Goal: Task Accomplishment & Management: Manage account settings

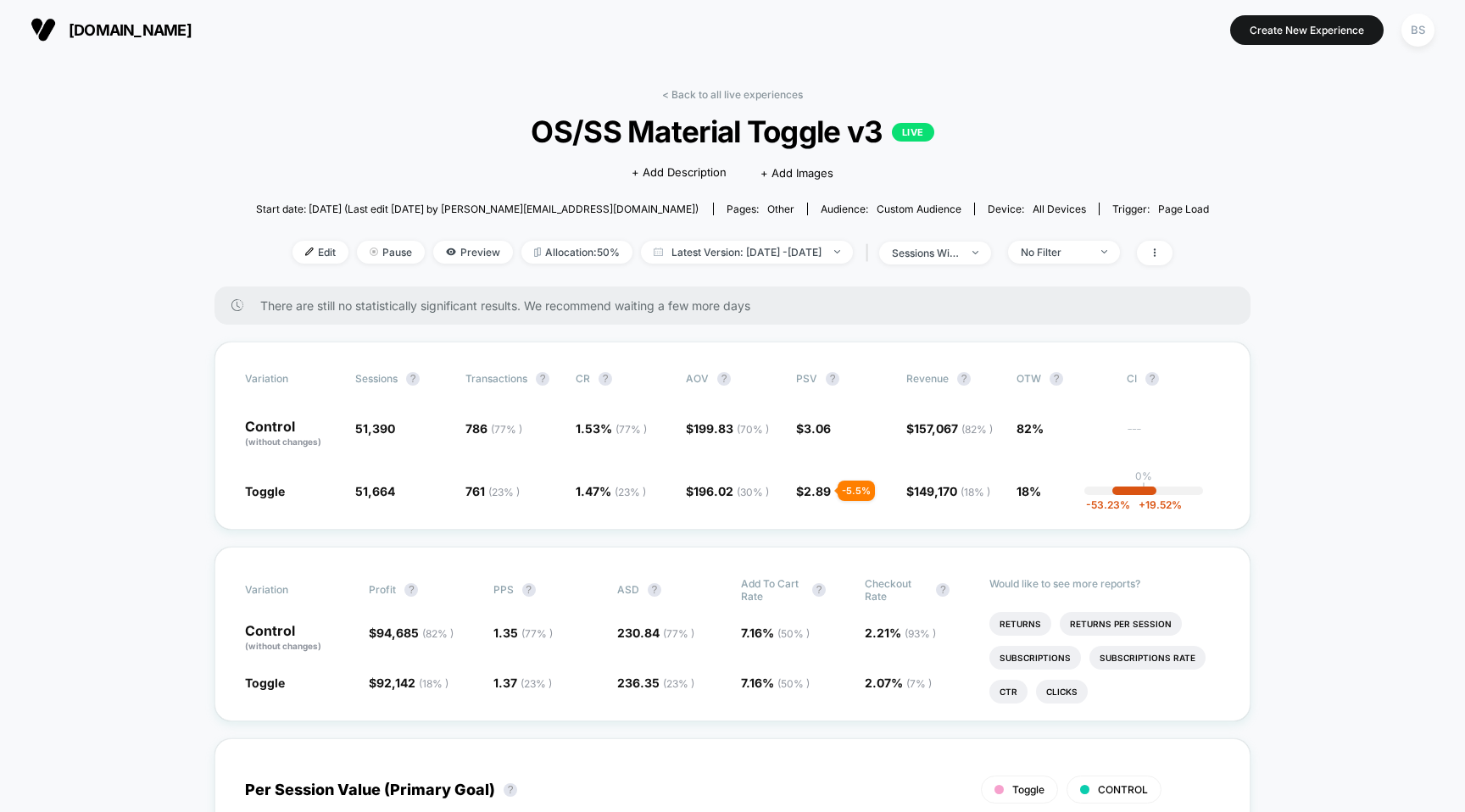
click at [680, 112] on div "< Back to all live experiences OS/SS Material Toggle v3 LIVE Click to edit expe…" at bounding box center [732, 187] width 954 height 198
click at [685, 92] on link "< Back to all live experiences" at bounding box center [732, 94] width 141 height 13
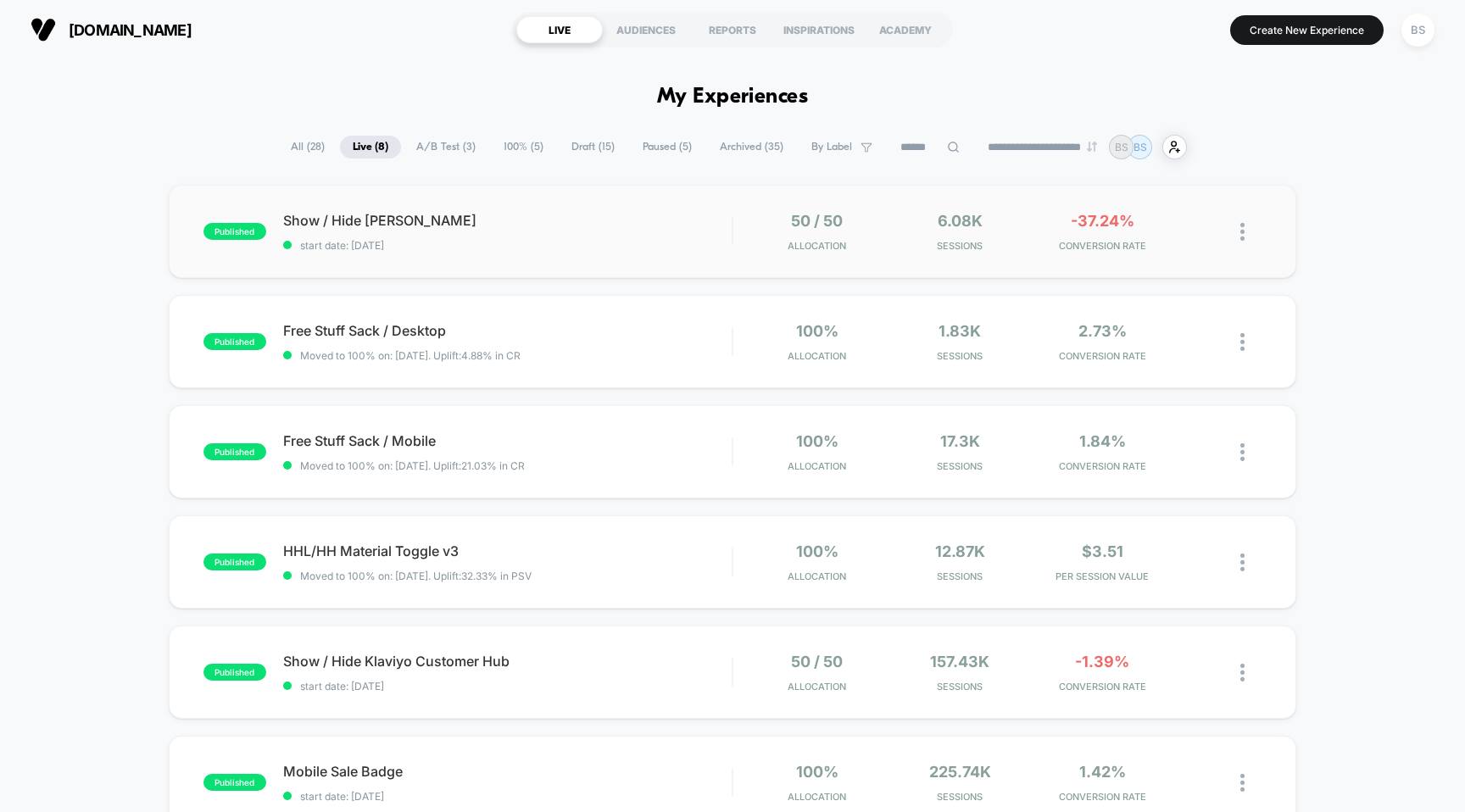
click at [927, 210] on div "published Show / Hide [PERSON_NAME] start date: [DATE] 50 / 50 Allocation 6.08k…" at bounding box center [732, 231] width 1128 height 94
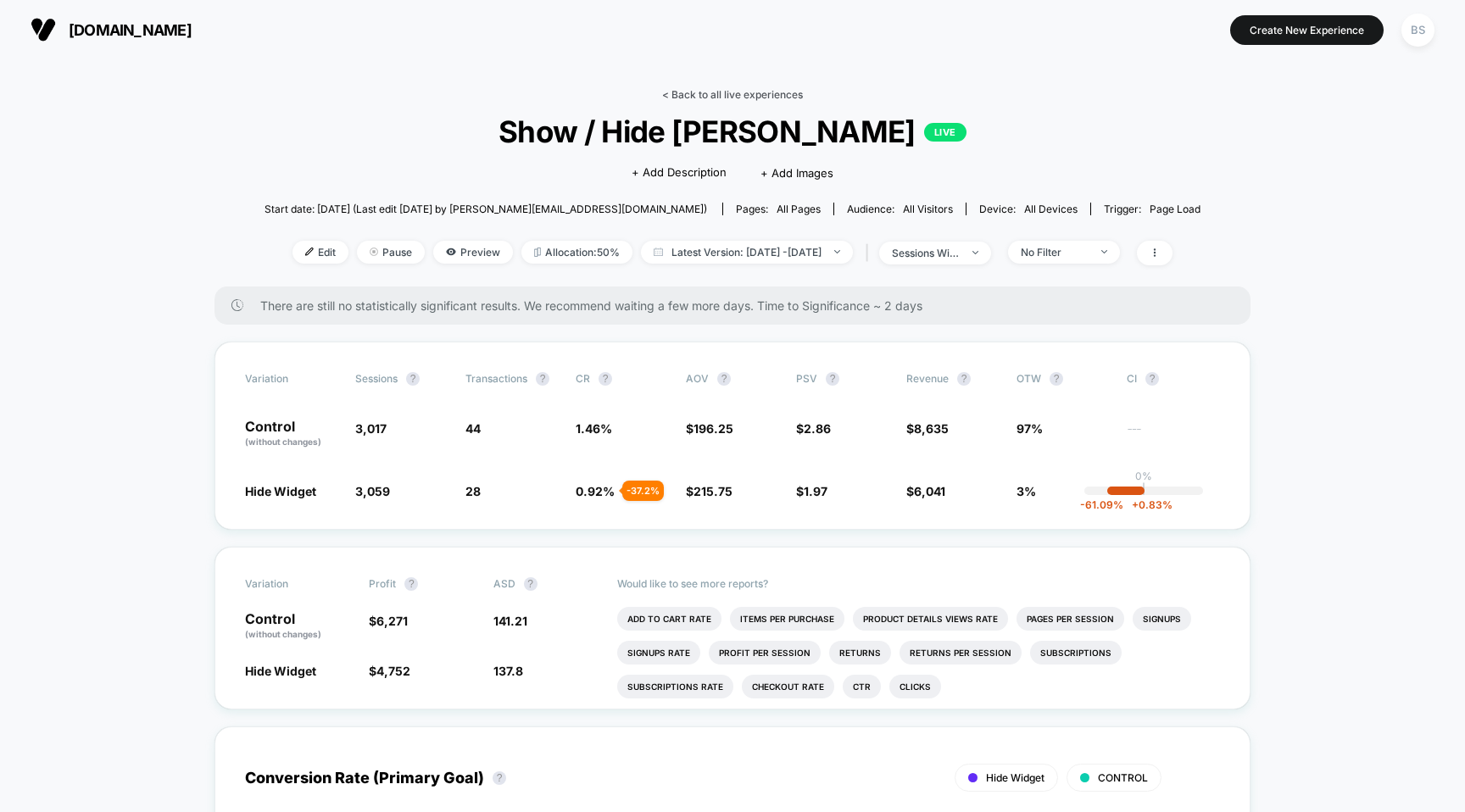
click at [709, 95] on link "< Back to all live experiences" at bounding box center [732, 94] width 141 height 13
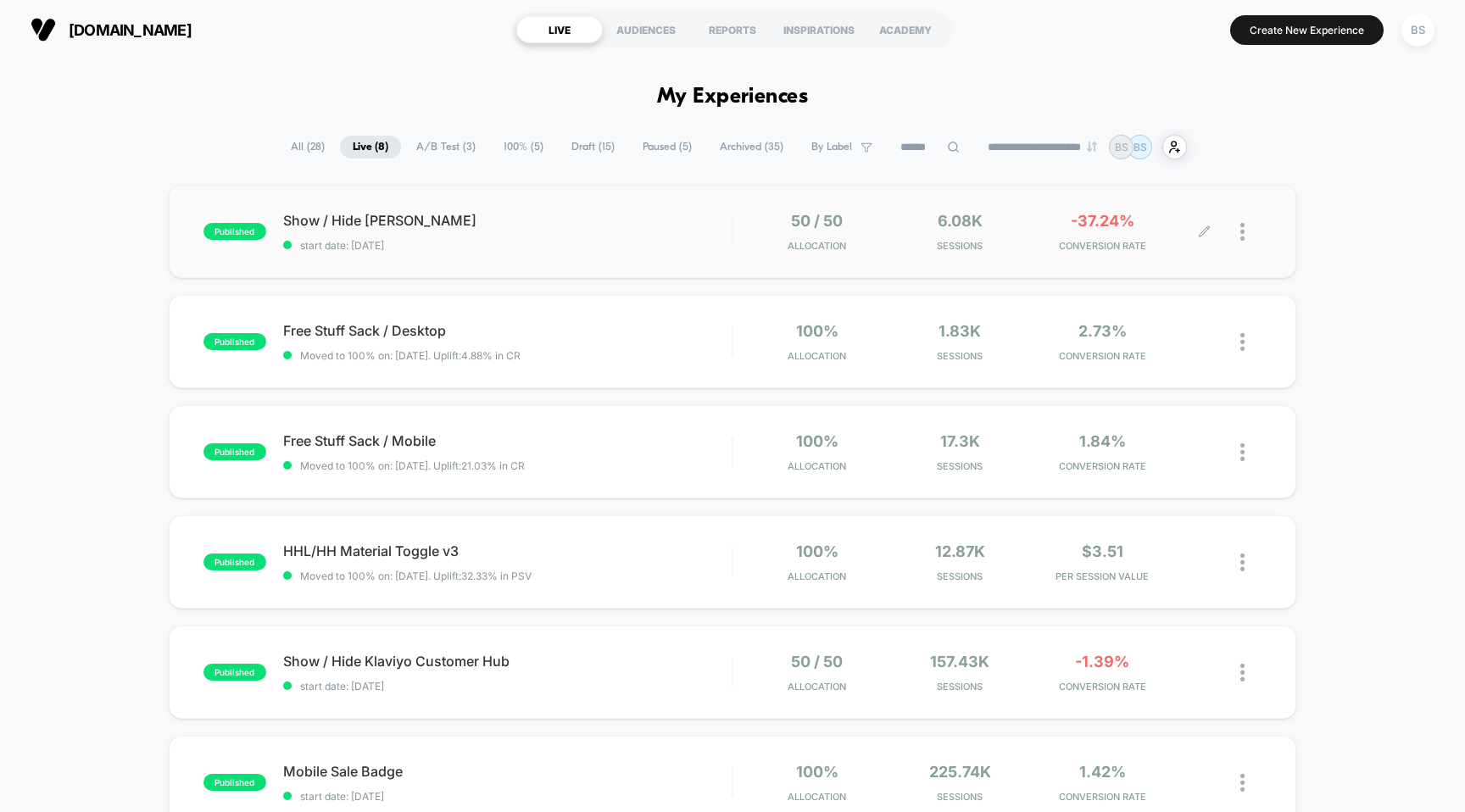
click at [1242, 239] on img at bounding box center [1242, 231] width 5 height 18
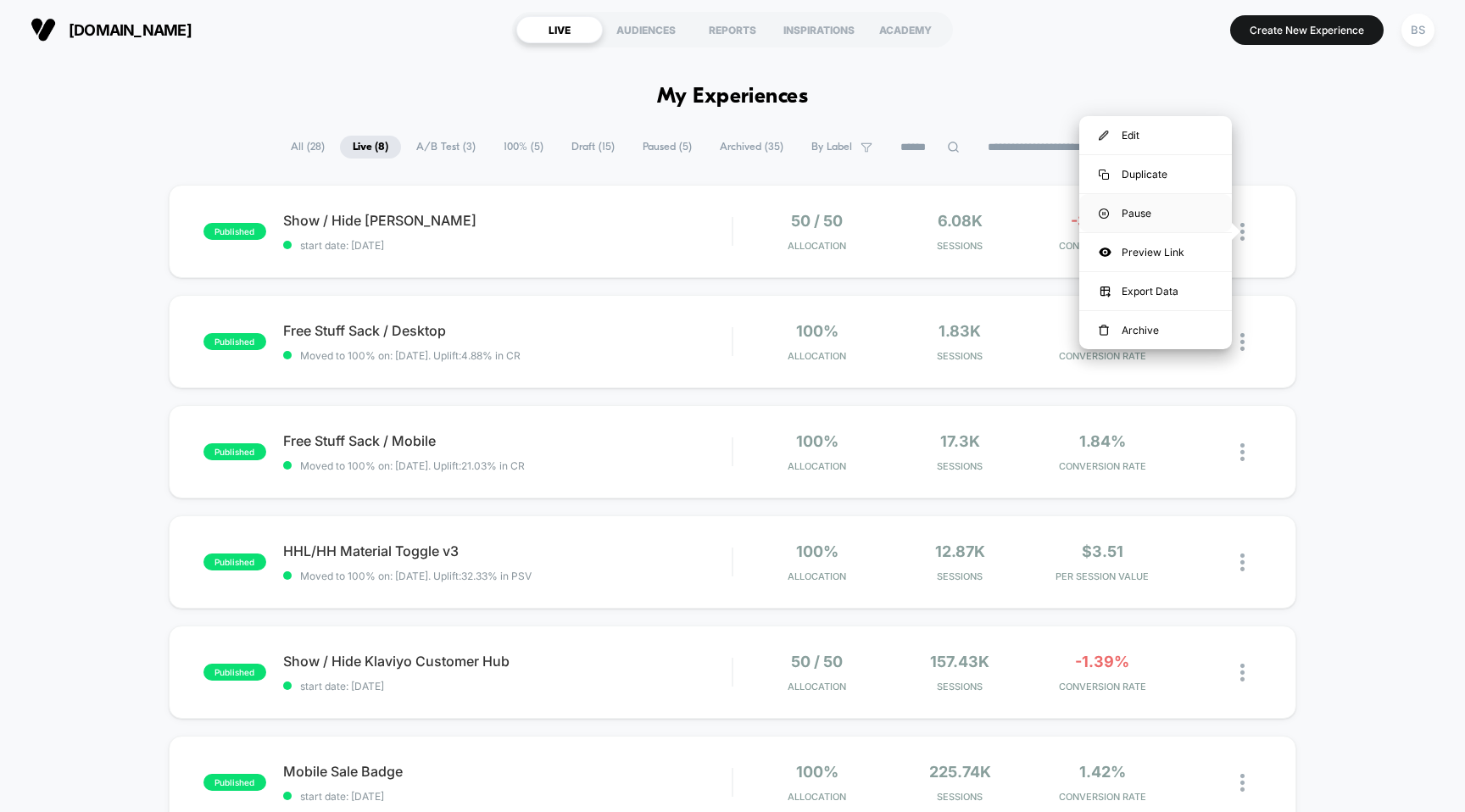
click at [1127, 207] on div "Pause" at bounding box center [1155, 213] width 153 height 38
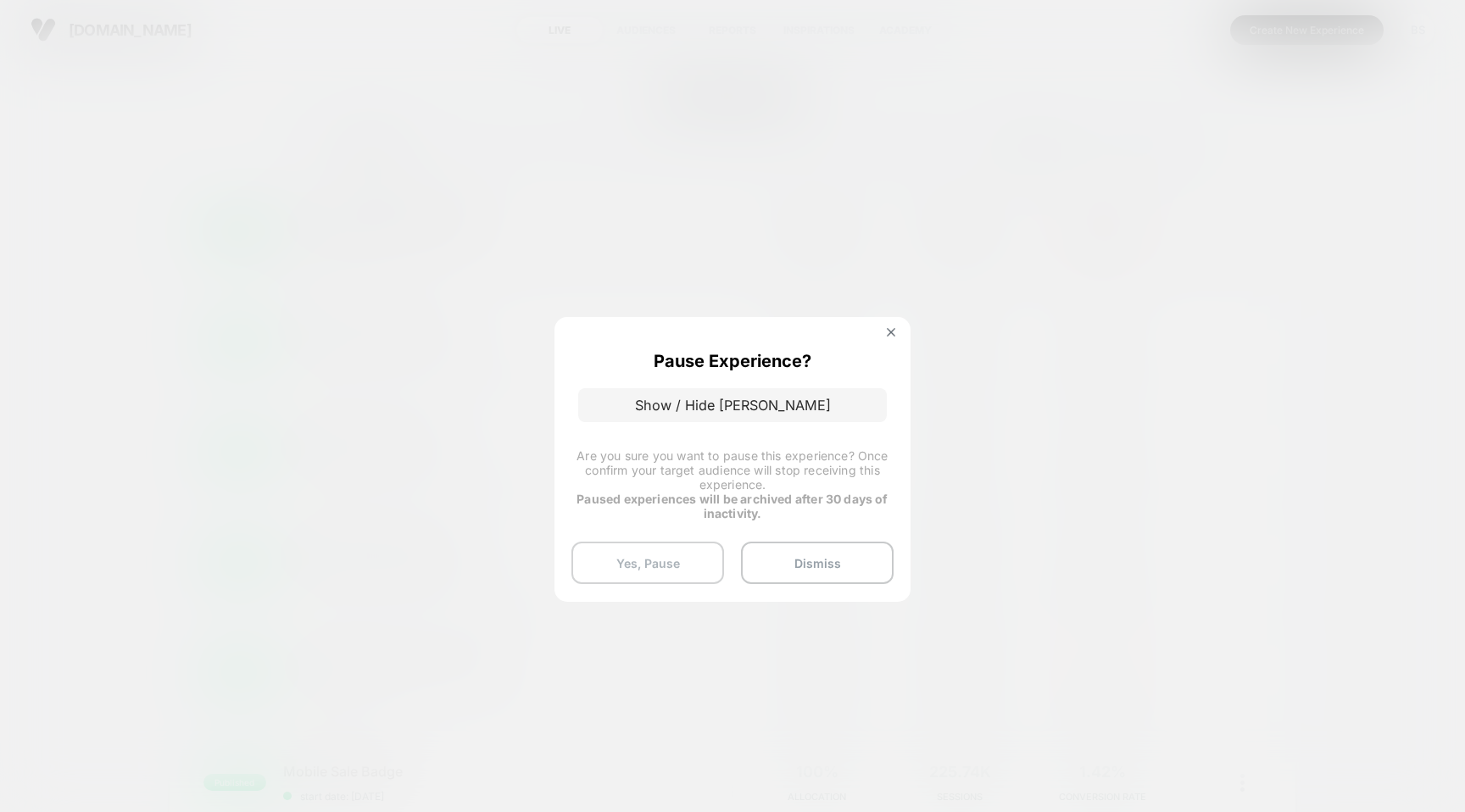
click at [683, 564] on button "Yes, Pause" at bounding box center [647, 563] width 153 height 43
